Goal: Transaction & Acquisition: Purchase product/service

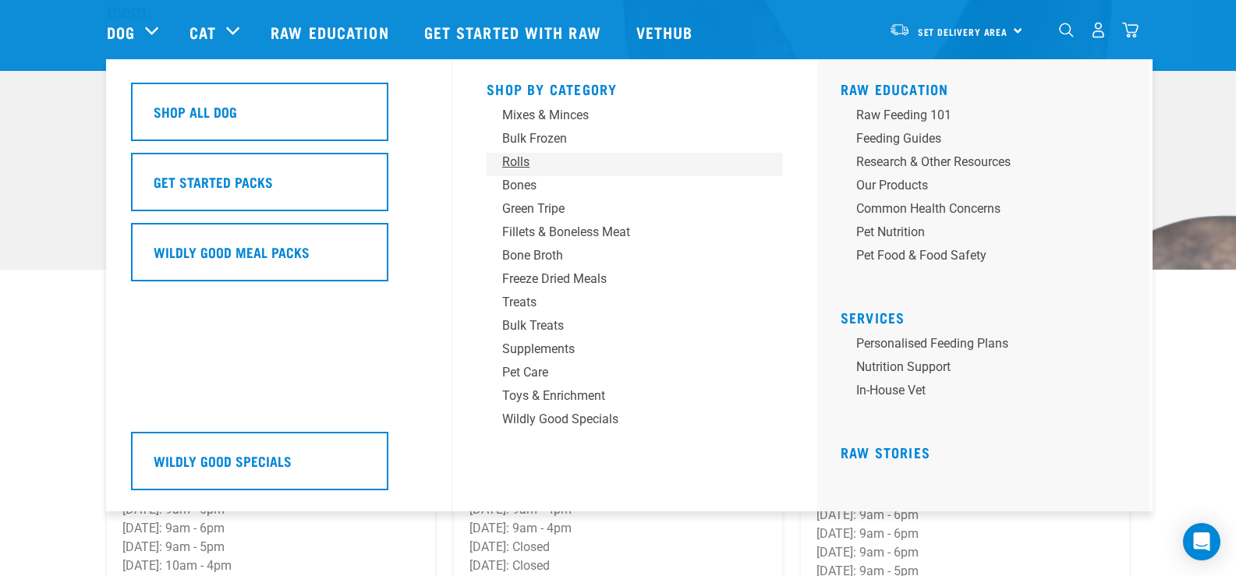
click at [518, 157] on div "Rolls" at bounding box center [623, 162] width 243 height 19
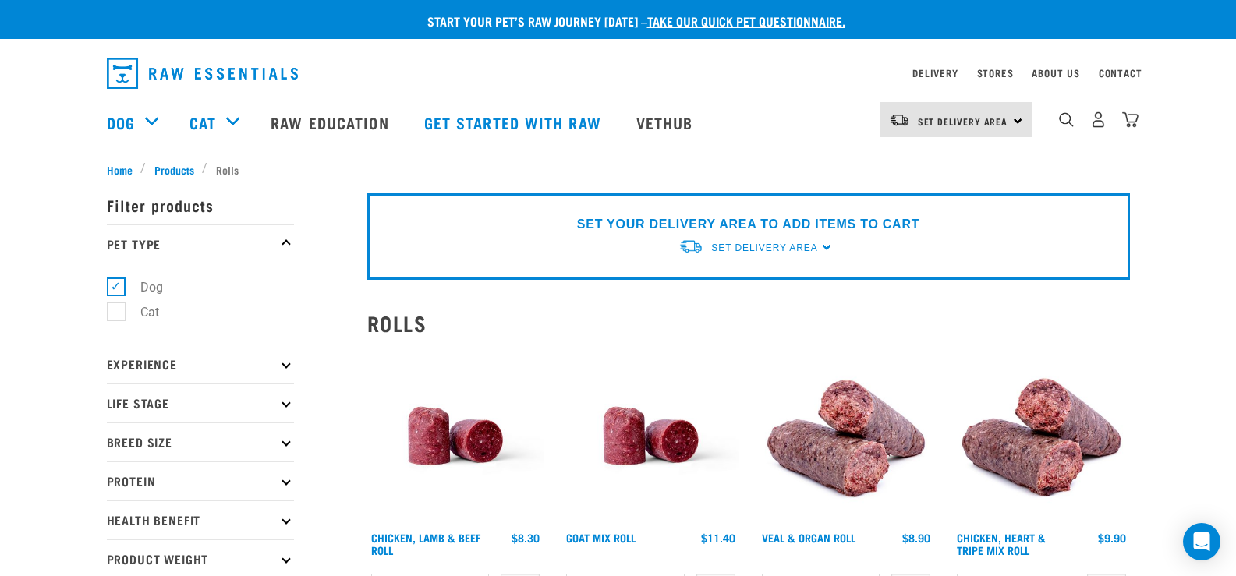
click at [740, 237] on div "Set Delivery Area" at bounding box center [764, 248] width 106 height 28
click at [738, 285] on link "[GEOGRAPHIC_DATA]" at bounding box center [755, 284] width 155 height 26
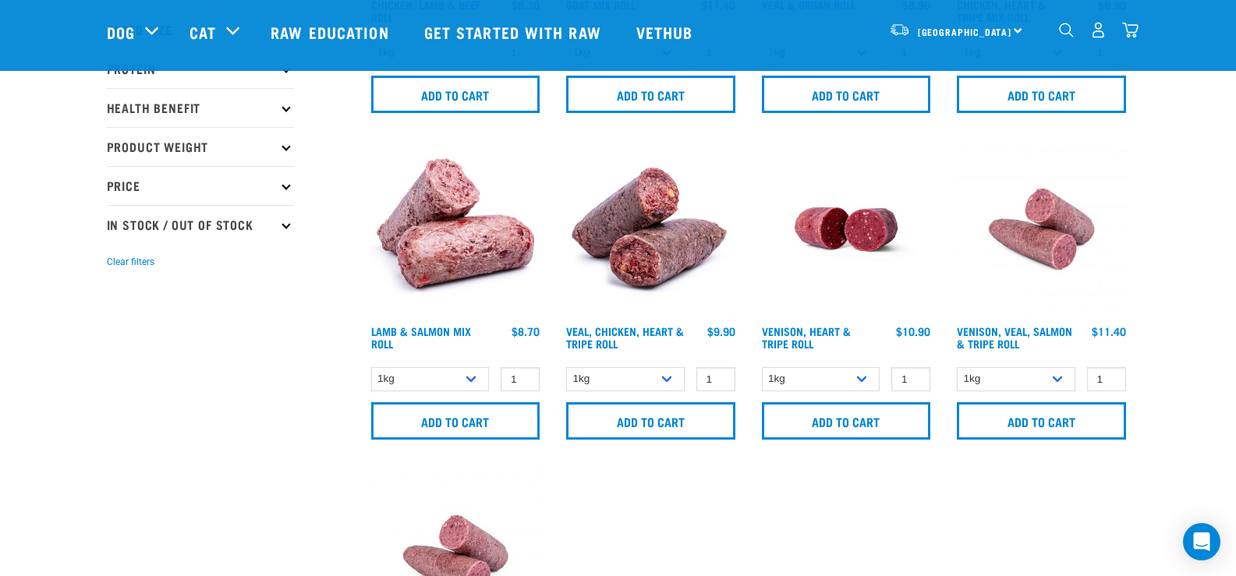
scroll to position [307, 0]
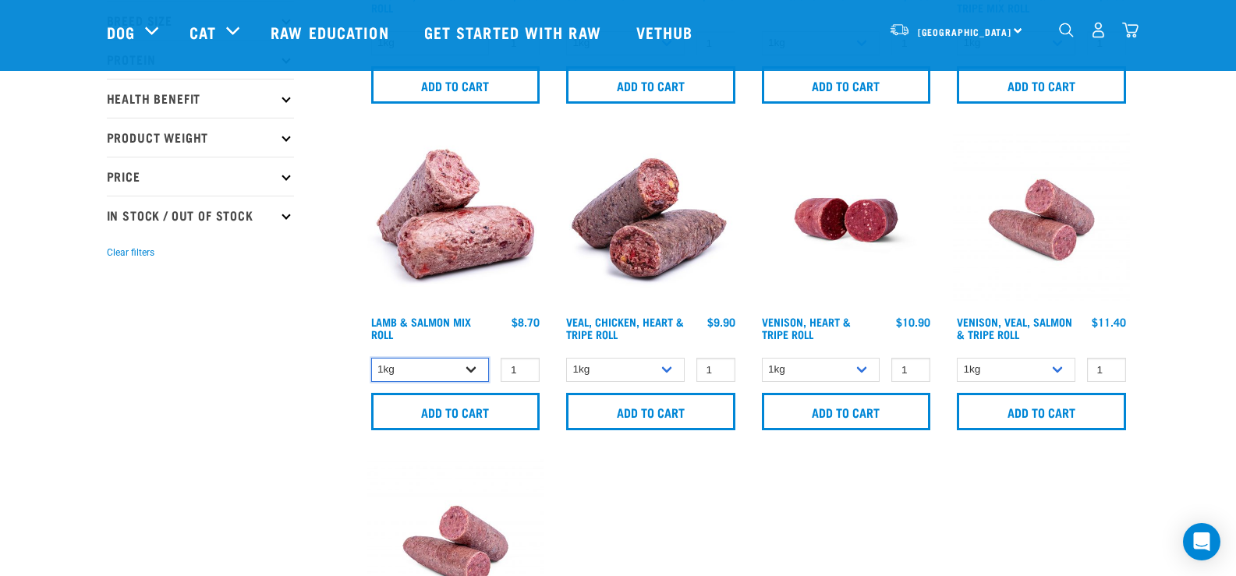
click at [471, 366] on select "1kg Bulk (10kg)" at bounding box center [430, 370] width 119 height 24
click at [371, 358] on select "1kg Bulk (10kg)" at bounding box center [430, 370] width 119 height 24
click at [468, 366] on select "1kg Bulk (10kg)" at bounding box center [430, 370] width 119 height 24
click at [371, 358] on select "1kg Bulk (10kg)" at bounding box center [430, 370] width 119 height 24
click at [476, 370] on select "1kg Bulk (10kg)" at bounding box center [430, 370] width 119 height 24
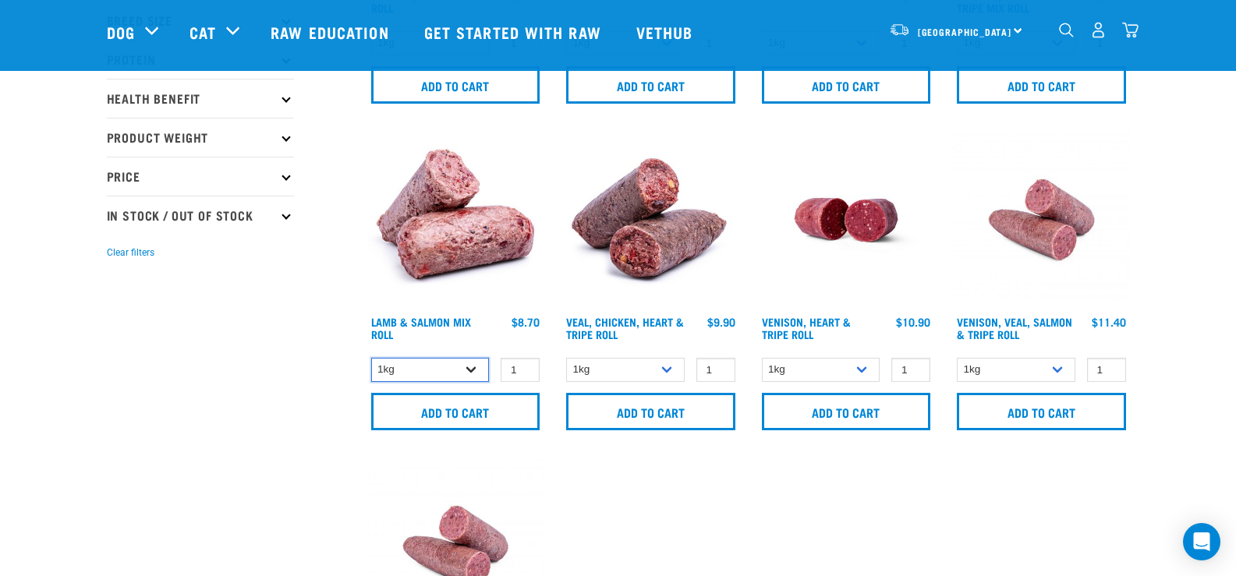
select select "913"
click at [371, 358] on select "1kg Bulk (10kg)" at bounding box center [430, 370] width 119 height 24
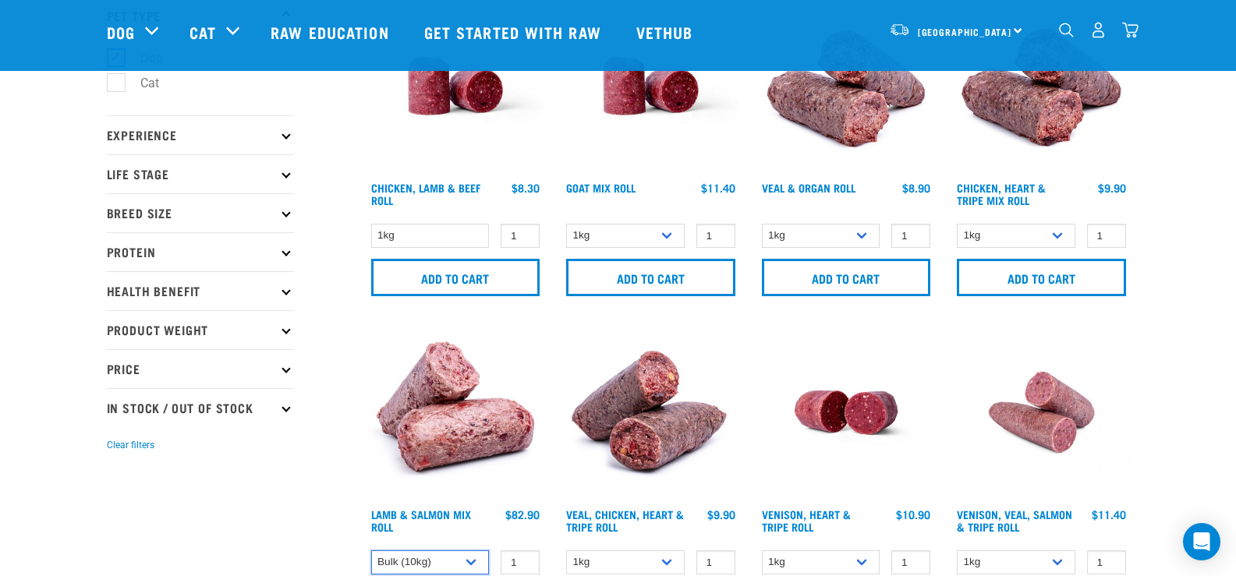
scroll to position [96, 0]
